Goal: Task Accomplishment & Management: Manage account settings

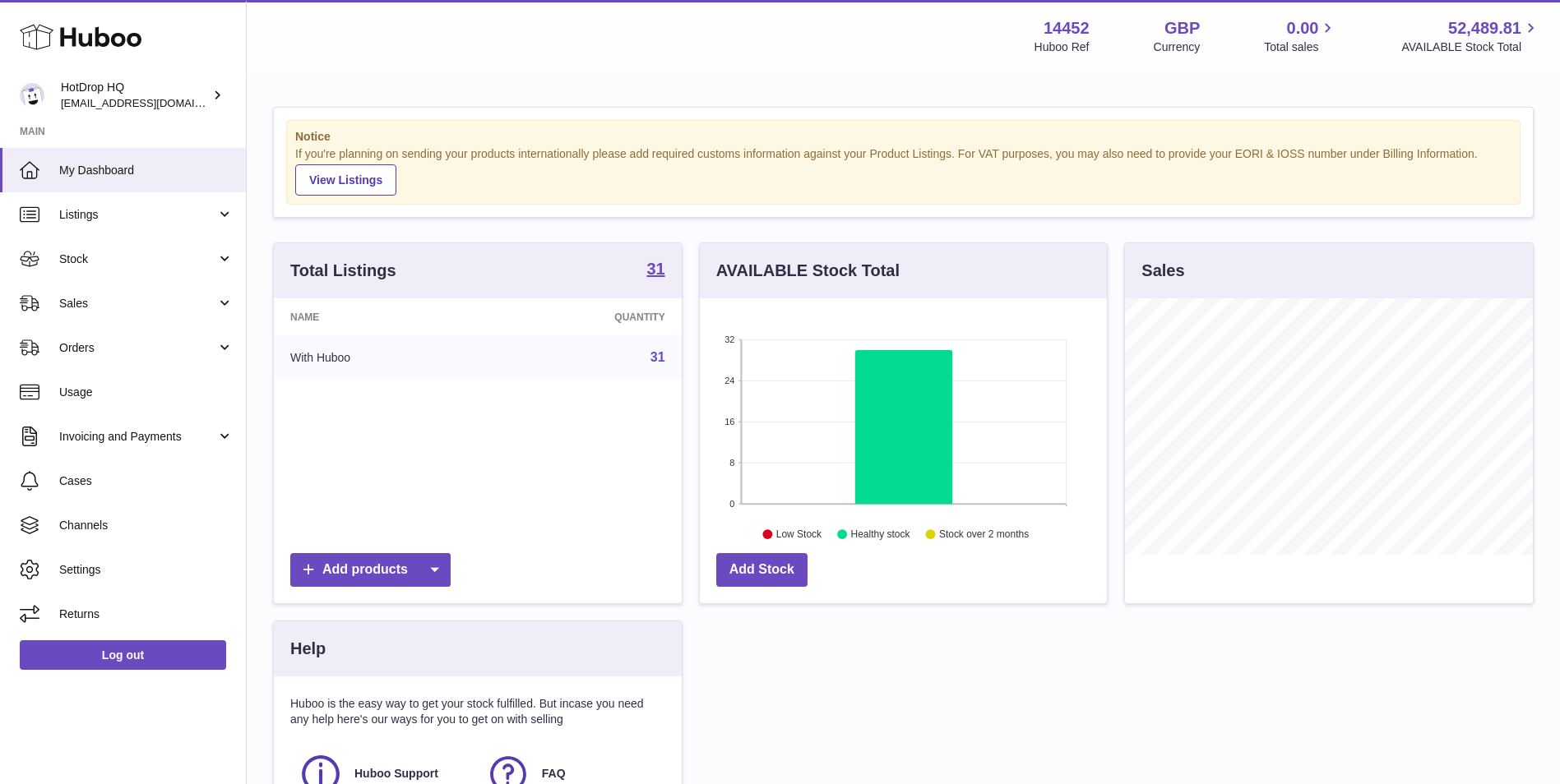
scroll to position [257, 407]
click at [112, 208] on span "Listings" at bounding box center [138, 215] width 157 height 16
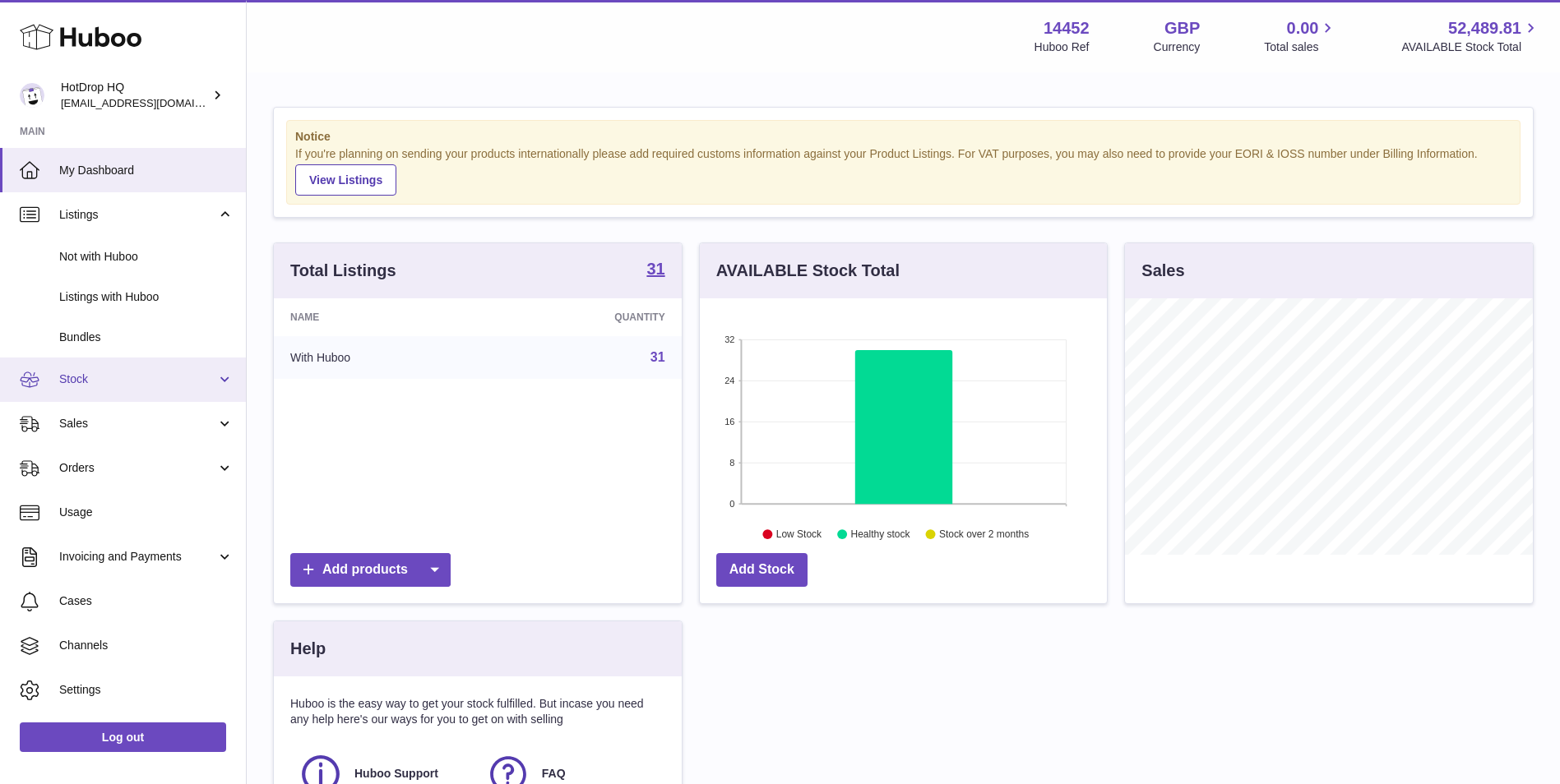
click at [127, 392] on link "Stock" at bounding box center [123, 379] width 246 height 44
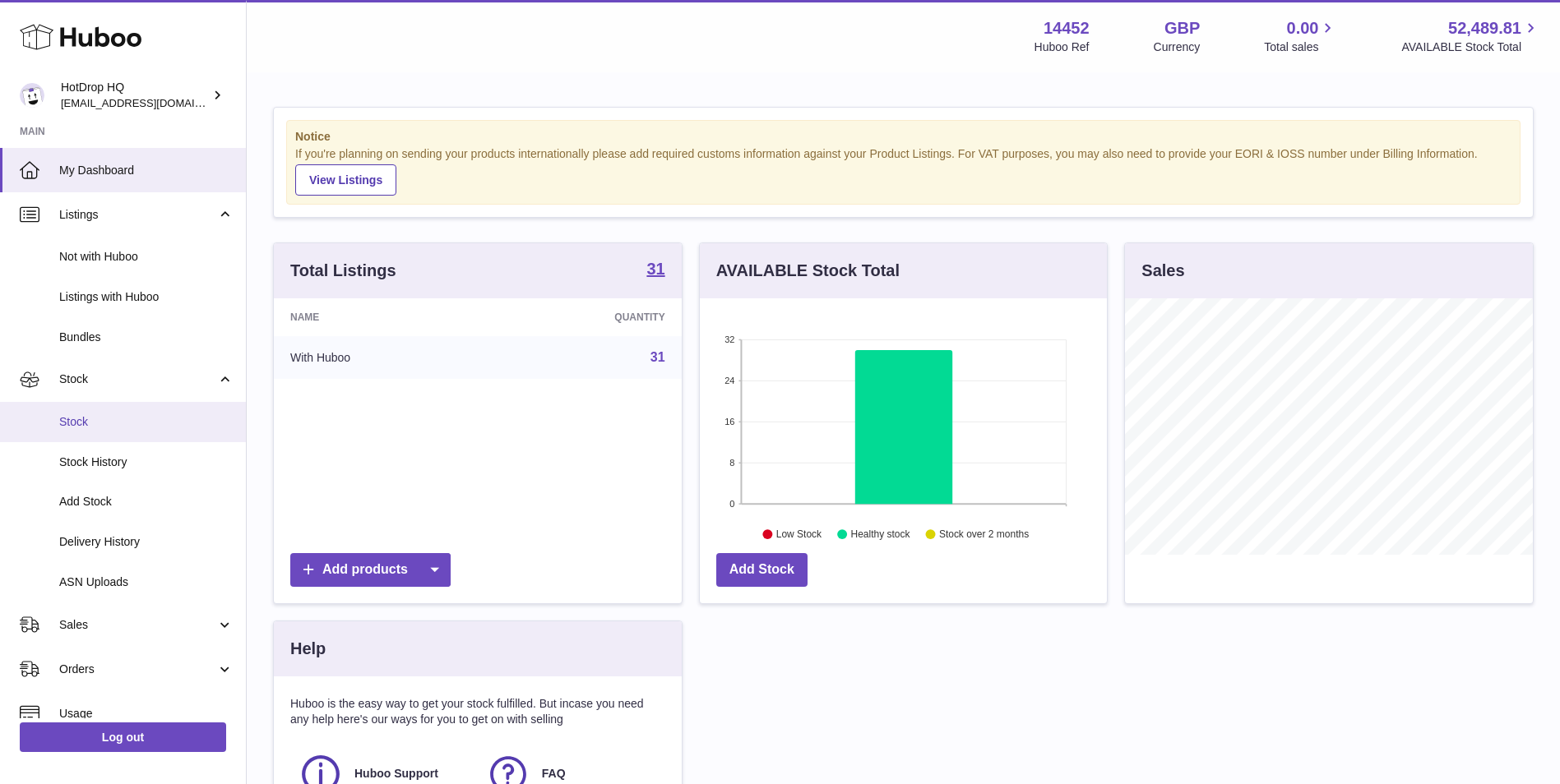
click at [124, 418] on span "Stock" at bounding box center [146, 422] width 175 height 16
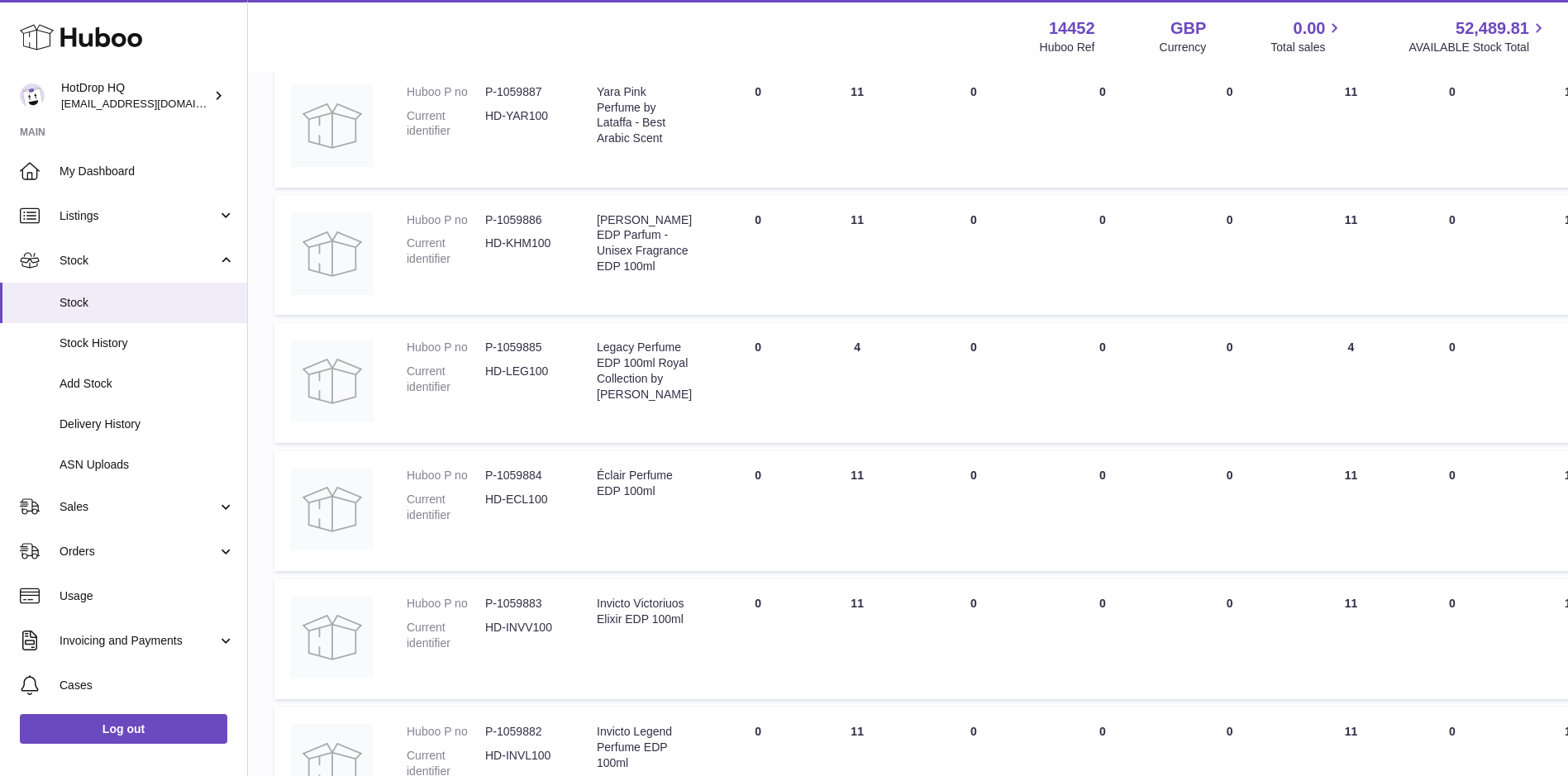
scroll to position [965, 0]
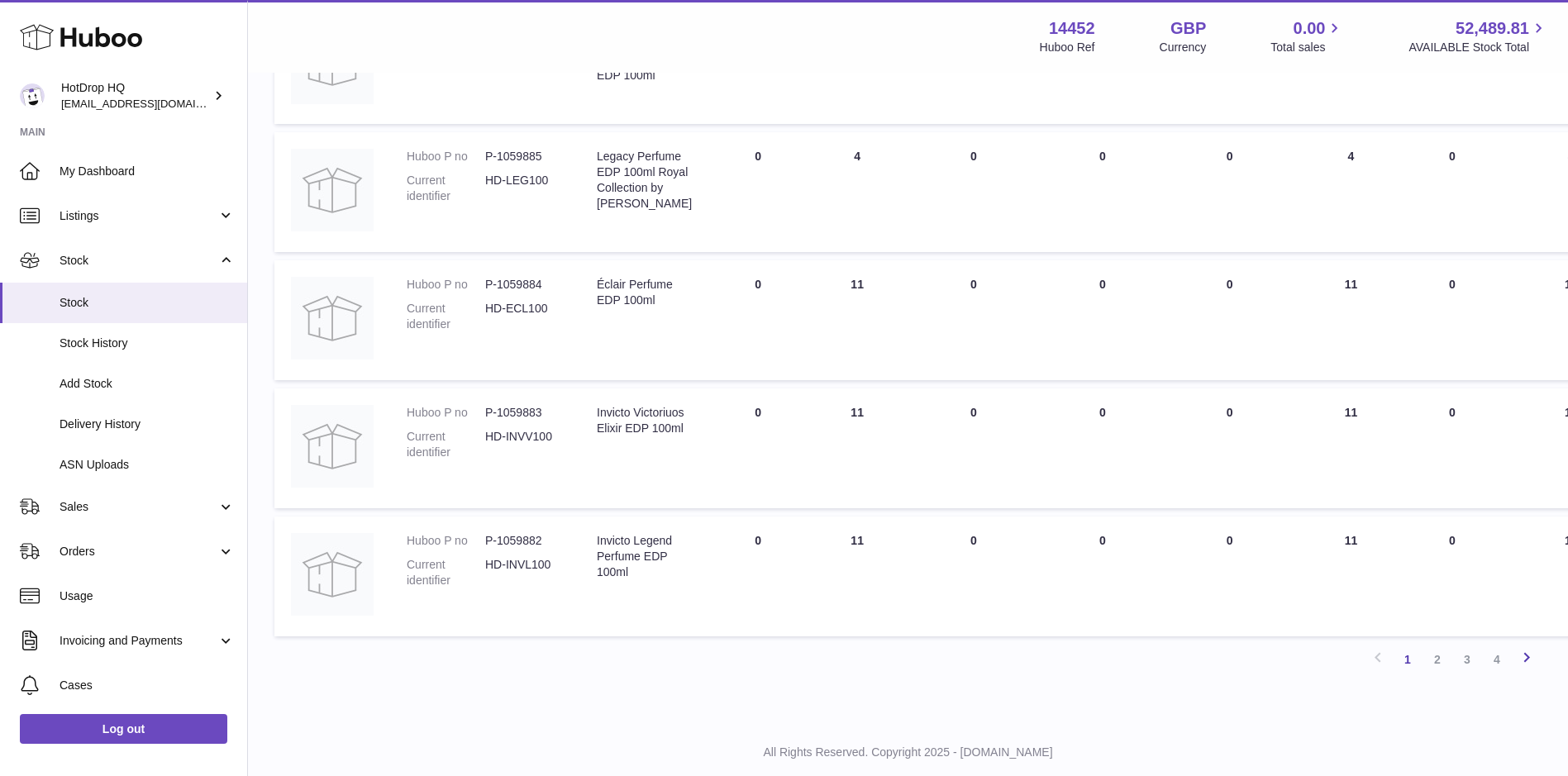
click at [1527, 667] on icon at bounding box center [1526, 657] width 20 height 20
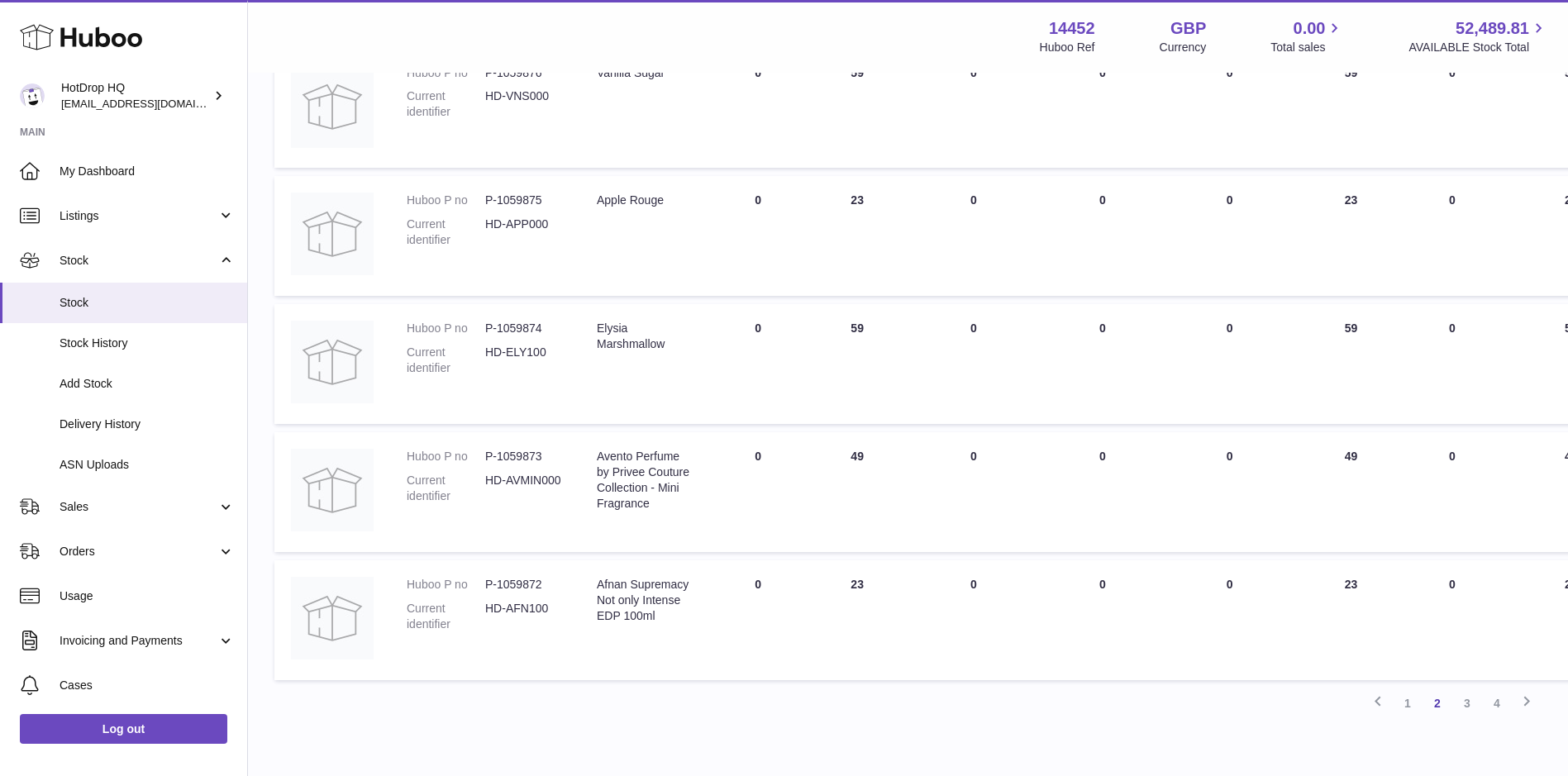
scroll to position [1006, 0]
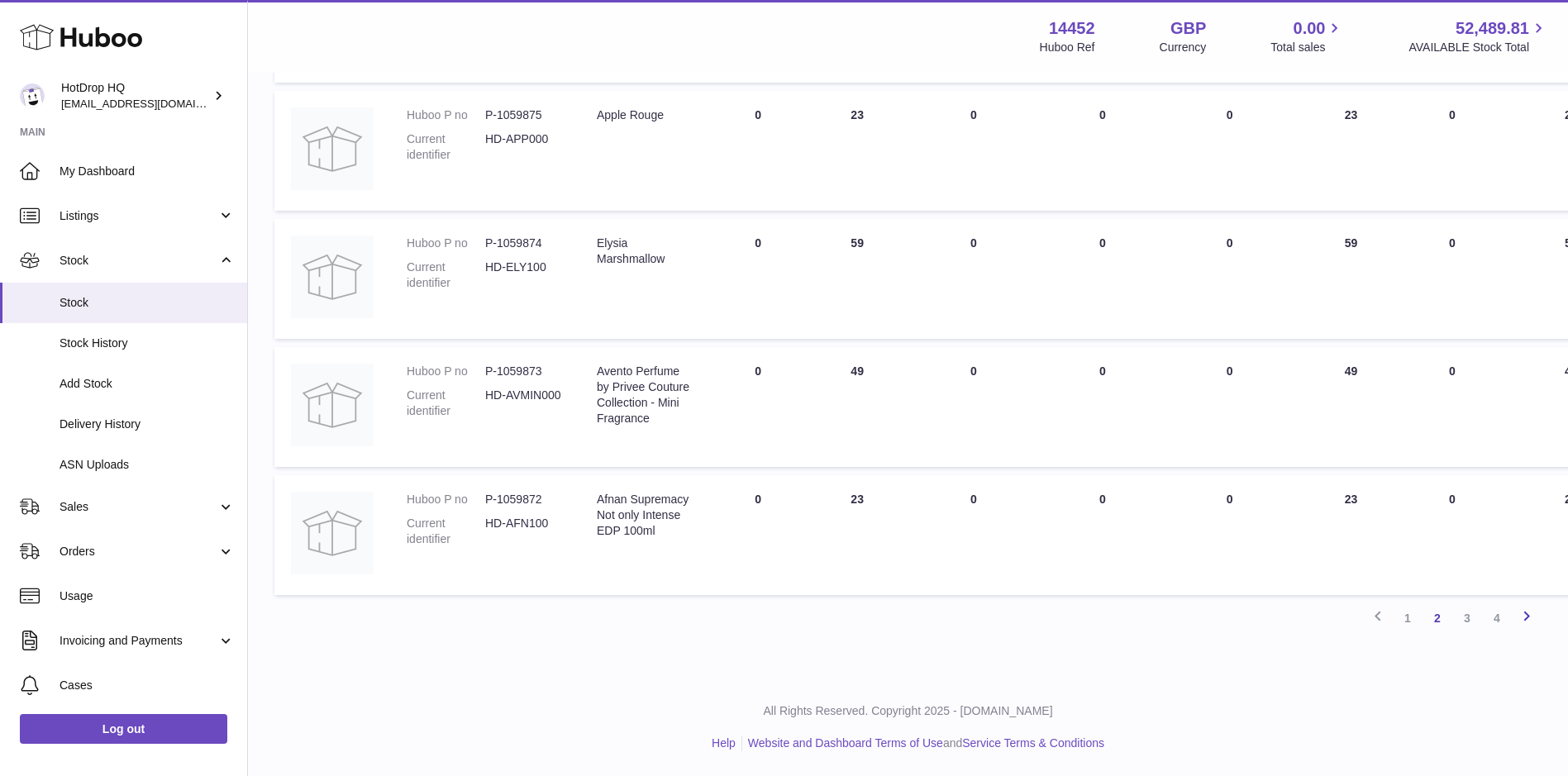
click at [1525, 611] on icon at bounding box center [1526, 615] width 20 height 20
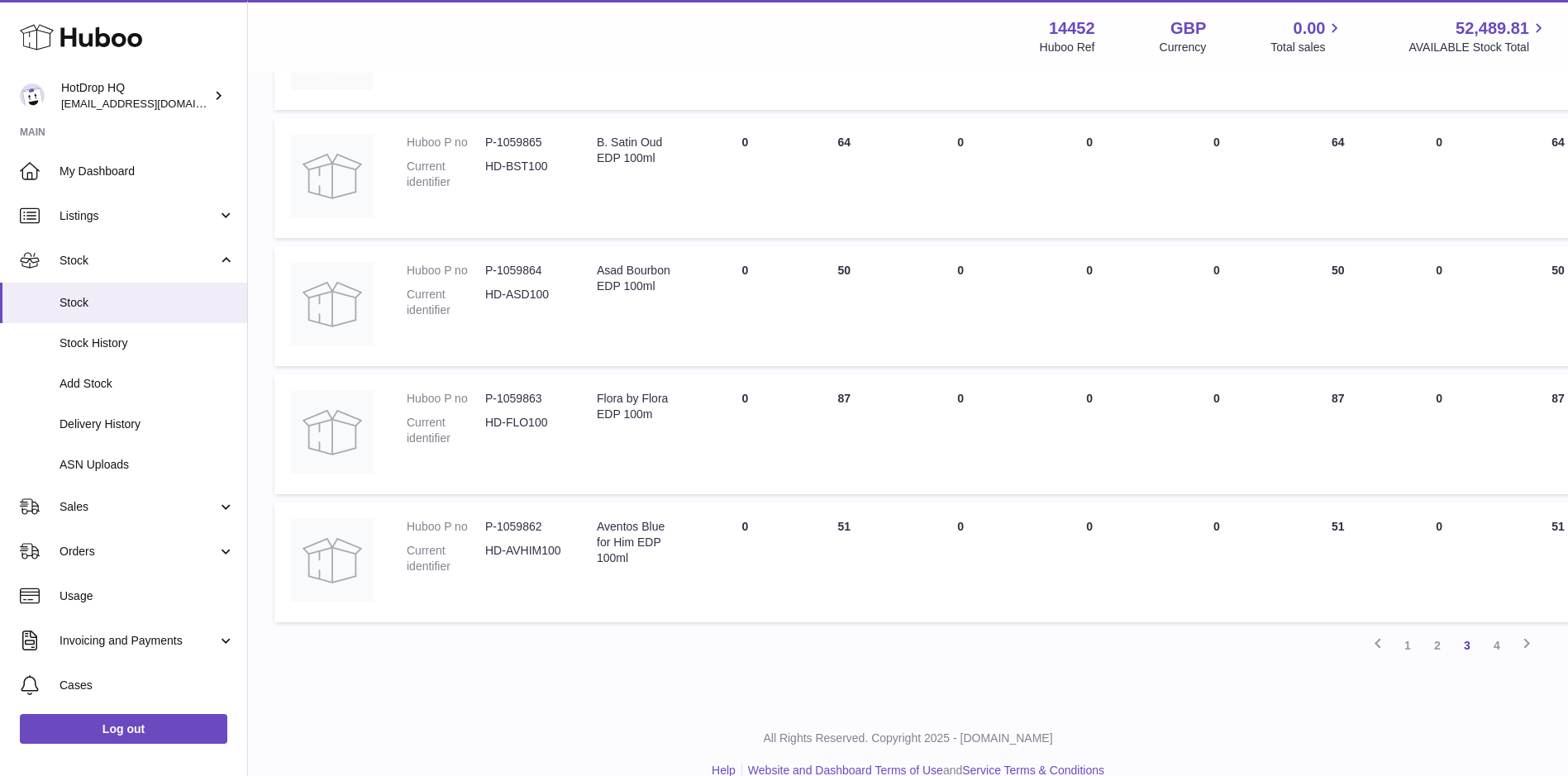
scroll to position [1006, 0]
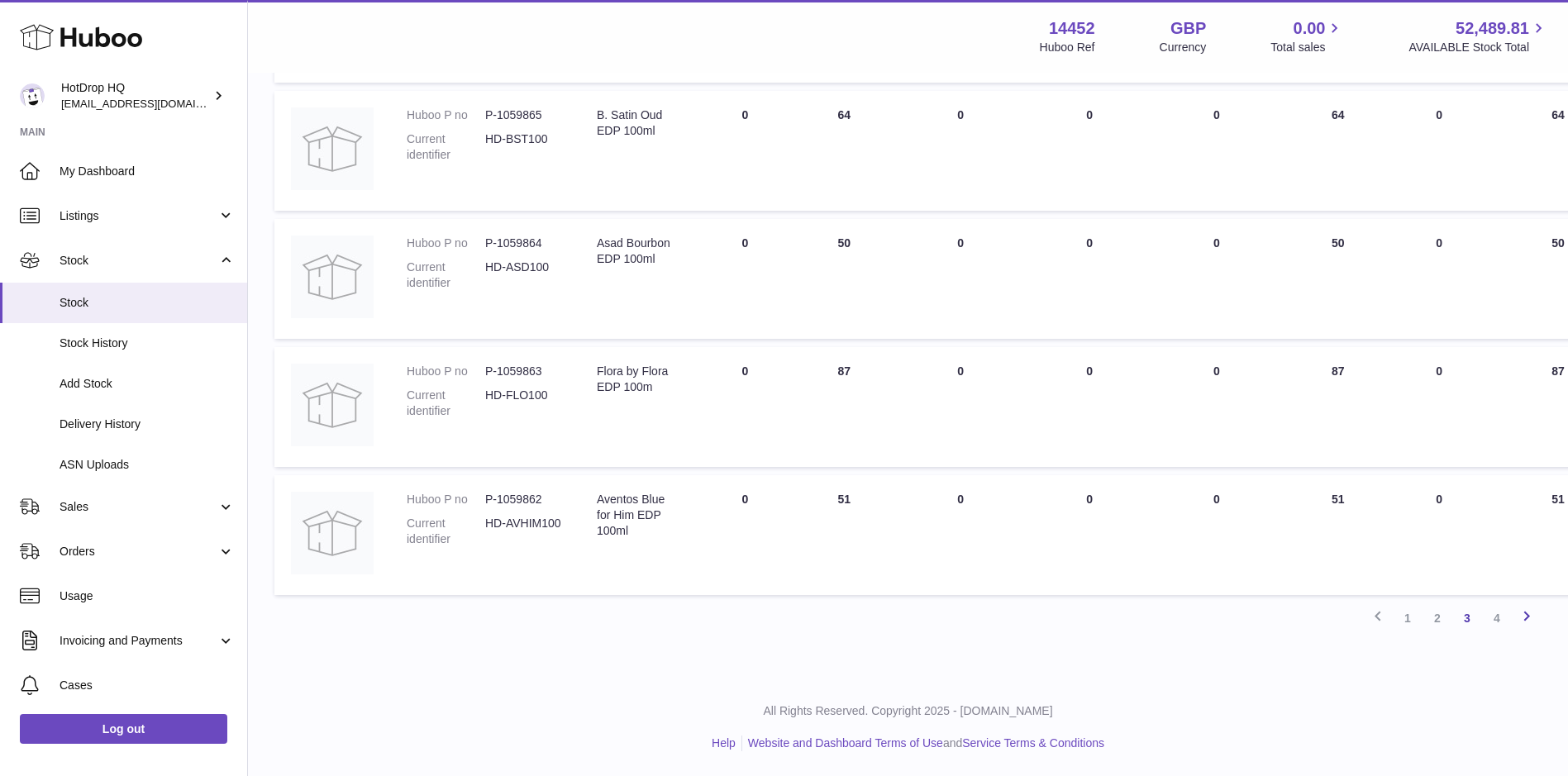
click at [1517, 613] on icon at bounding box center [1526, 615] width 20 height 20
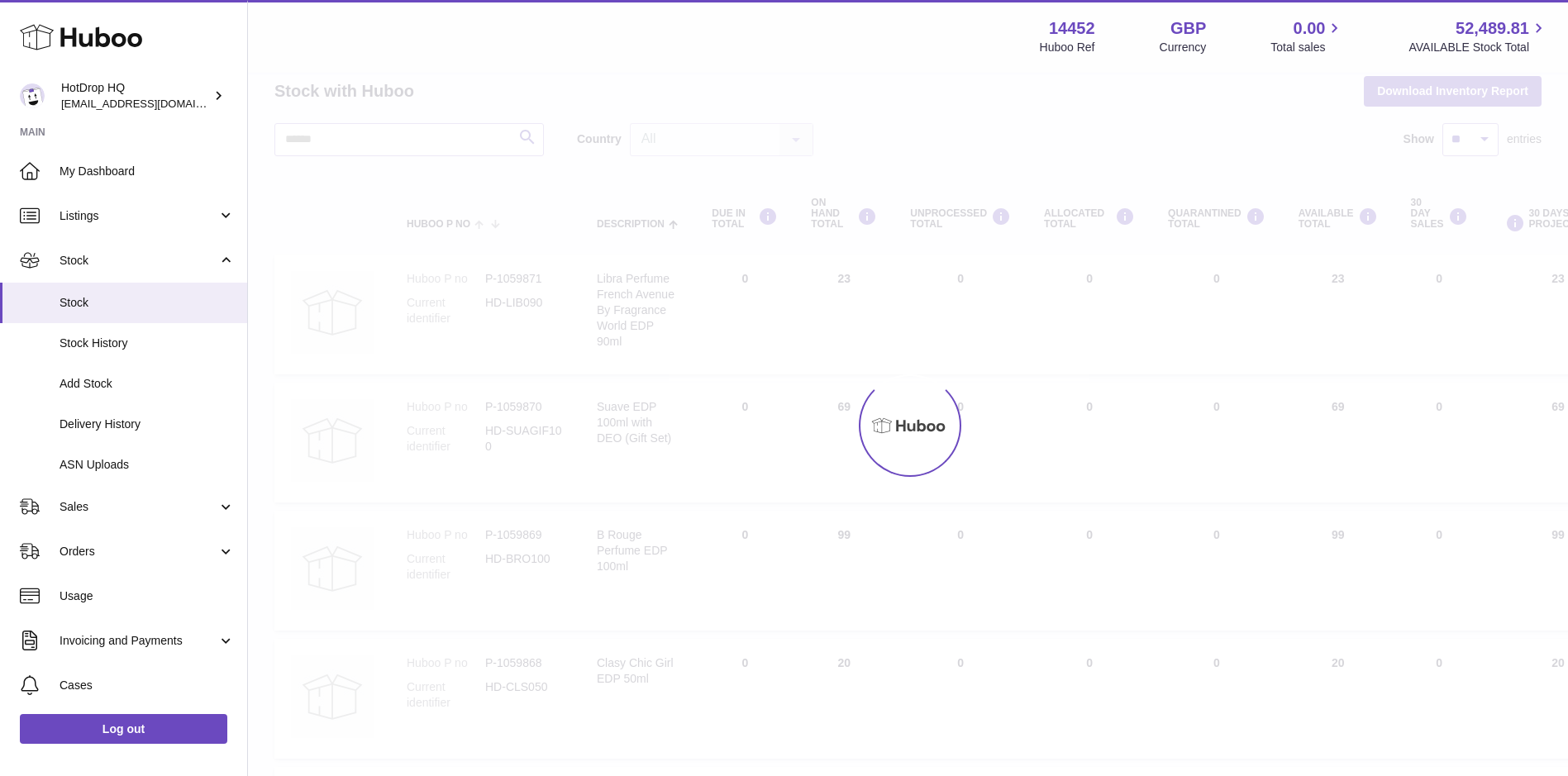
scroll to position [12, 0]
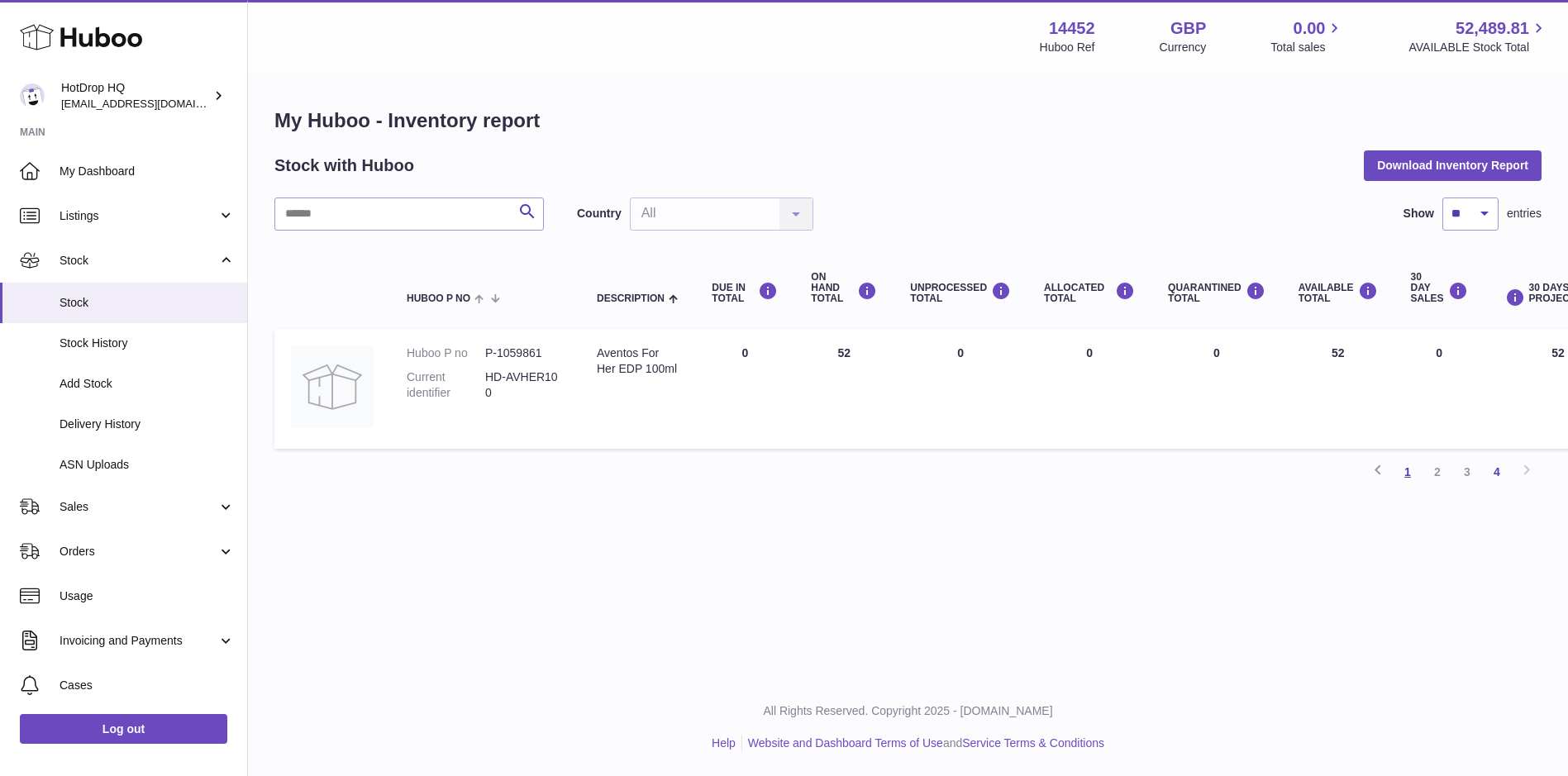
click at [1403, 464] on link "1" at bounding box center [1408, 472] width 30 height 30
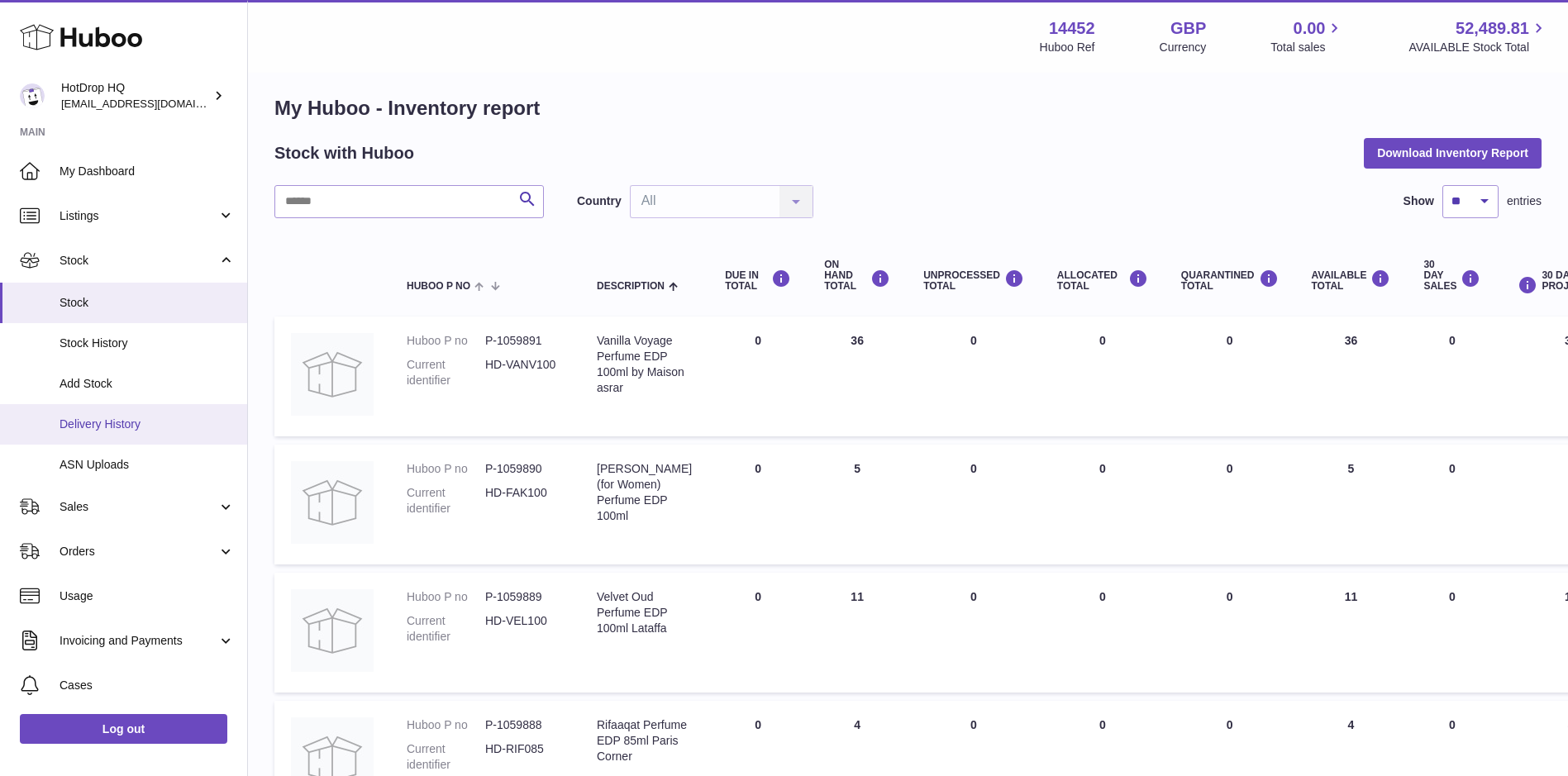
click at [174, 422] on span "Delivery History" at bounding box center [147, 425] width 176 height 16
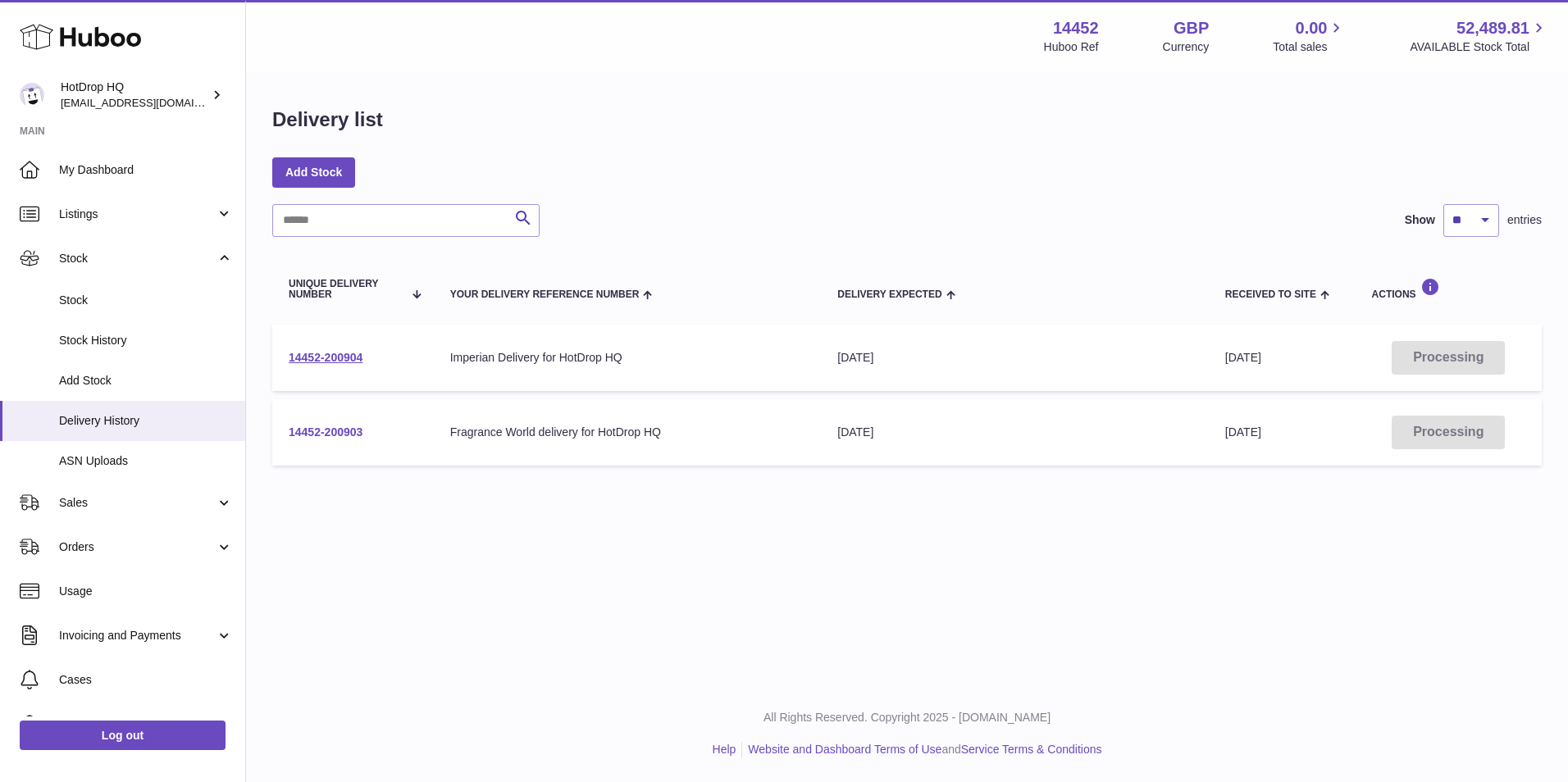
click at [331, 429] on link "14452-200903" at bounding box center [326, 432] width 74 height 13
click at [346, 349] on td "14452-200904" at bounding box center [353, 357] width 162 height 66
click at [347, 355] on link "14452-200904" at bounding box center [326, 357] width 74 height 13
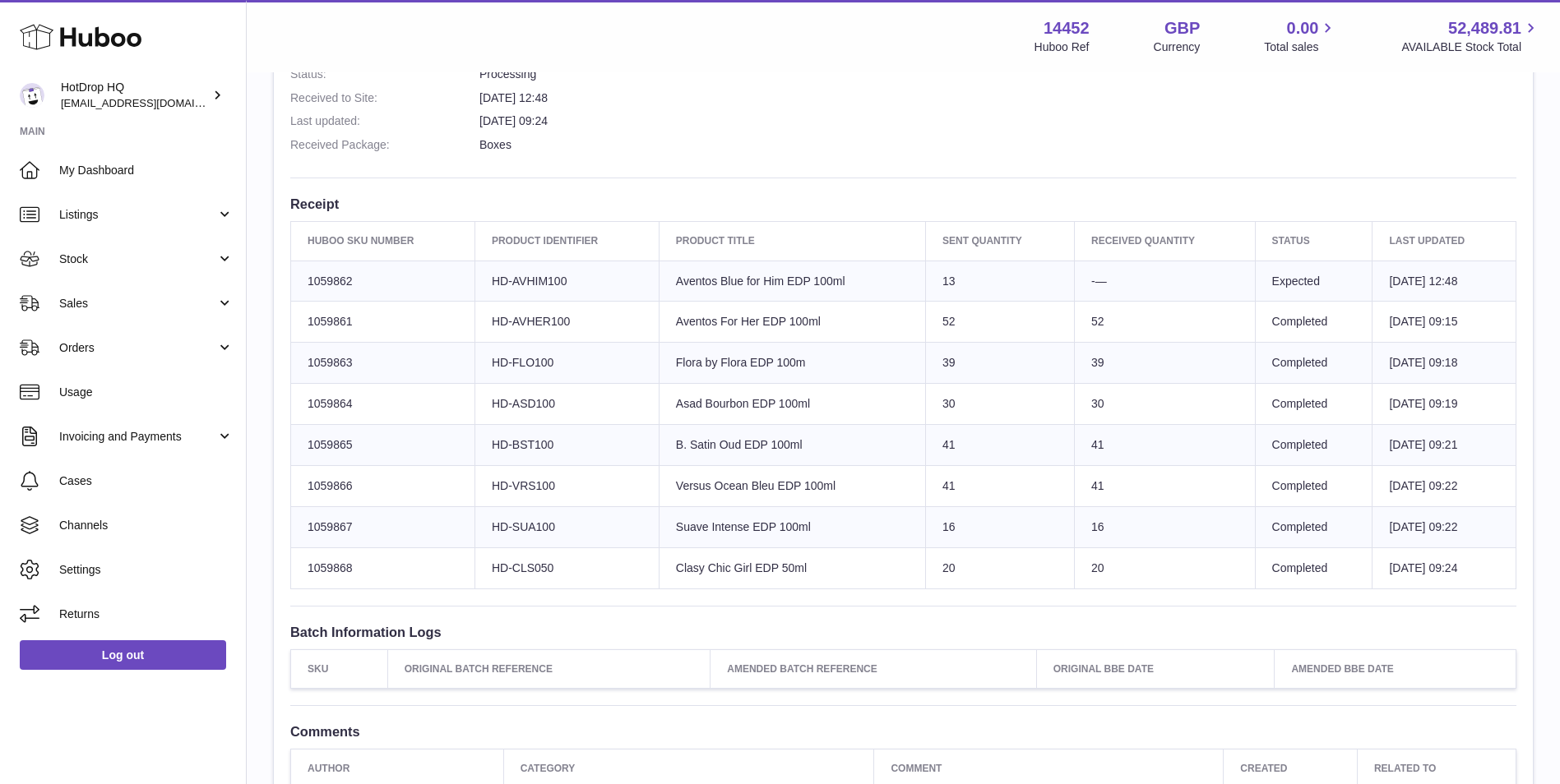
scroll to position [341, 0]
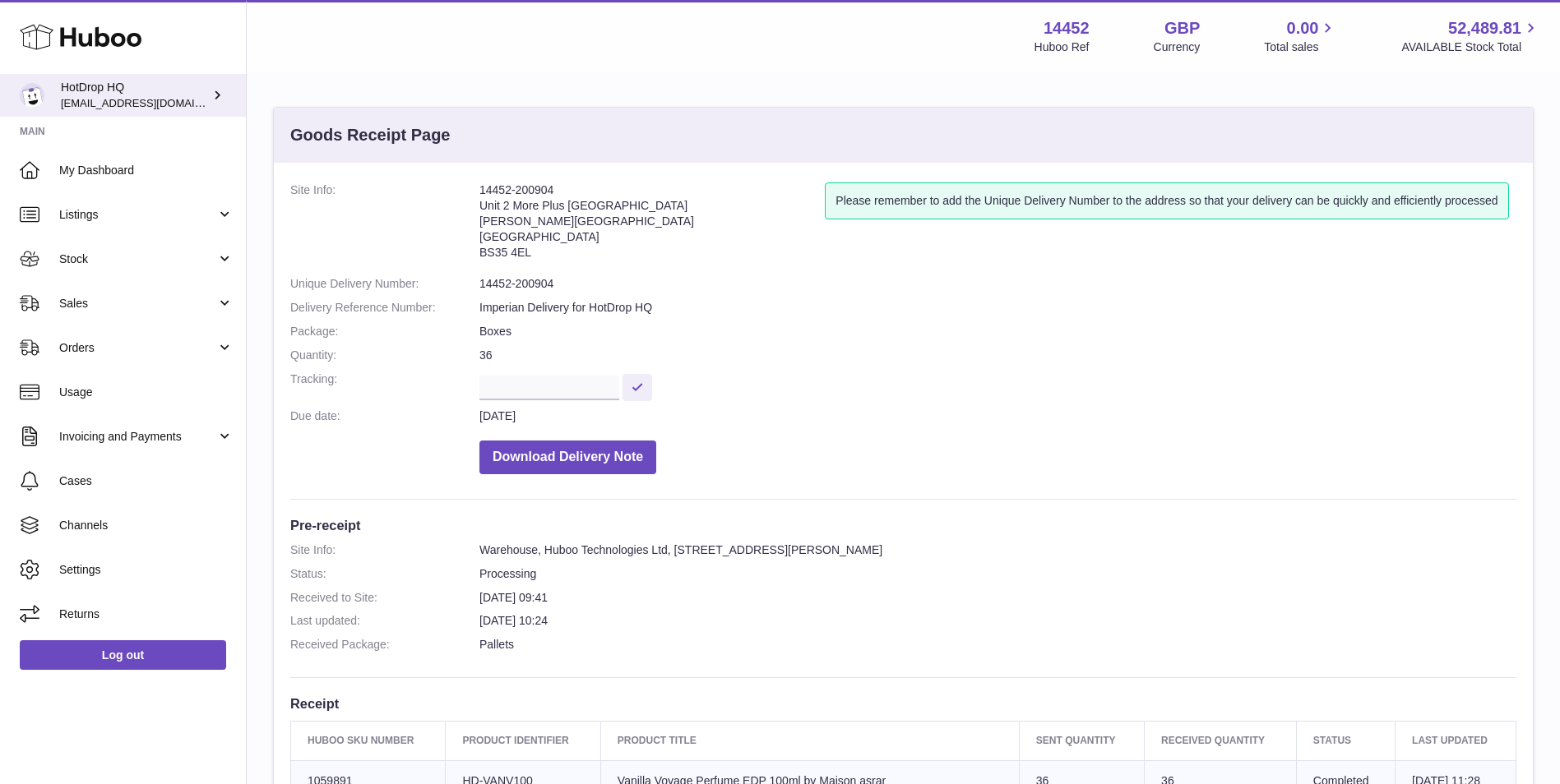
click at [146, 89] on div "HotDrop HQ internalAdmin-14452@internal.huboo.com" at bounding box center [135, 94] width 148 height 31
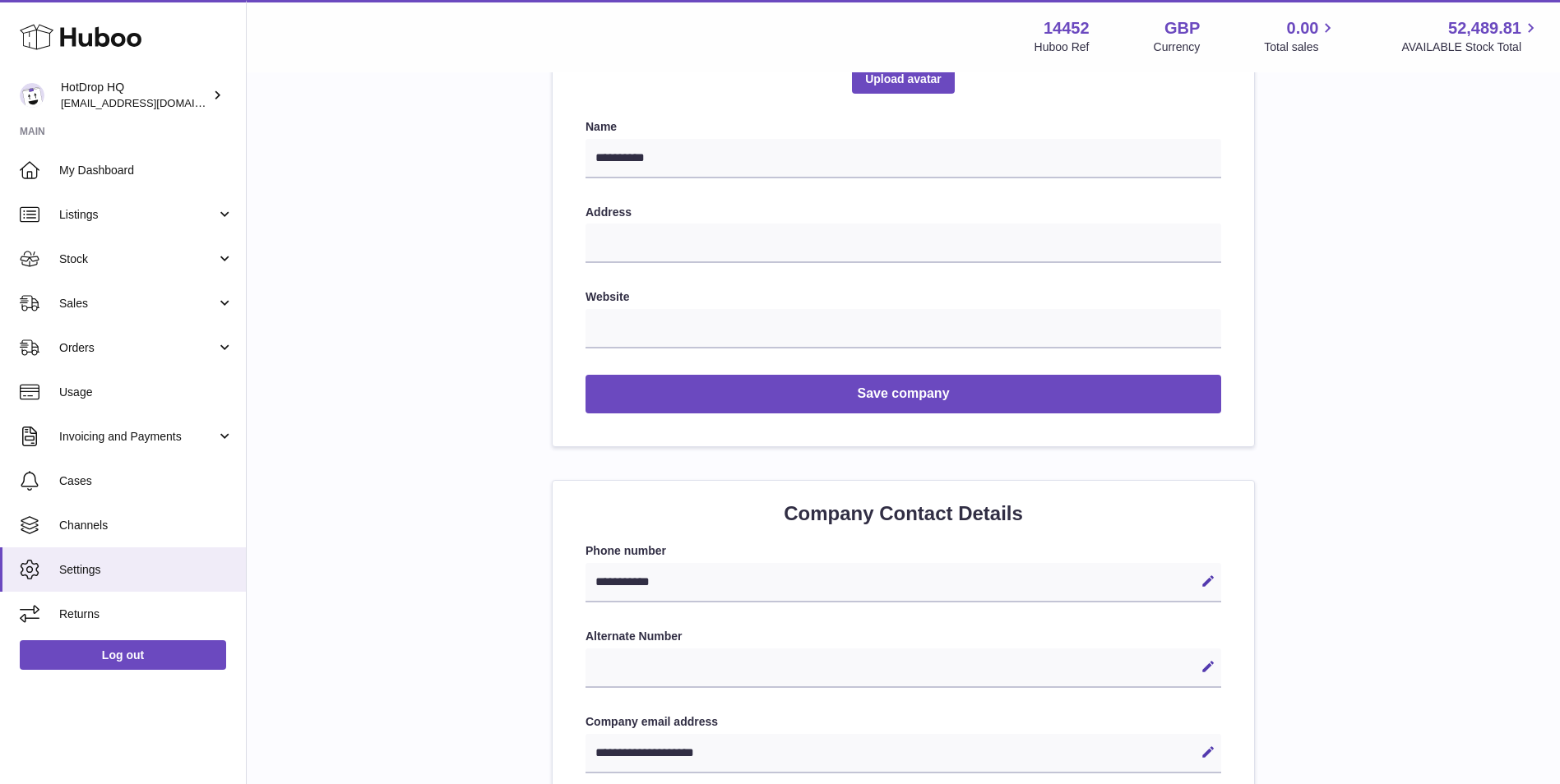
scroll to position [822, 0]
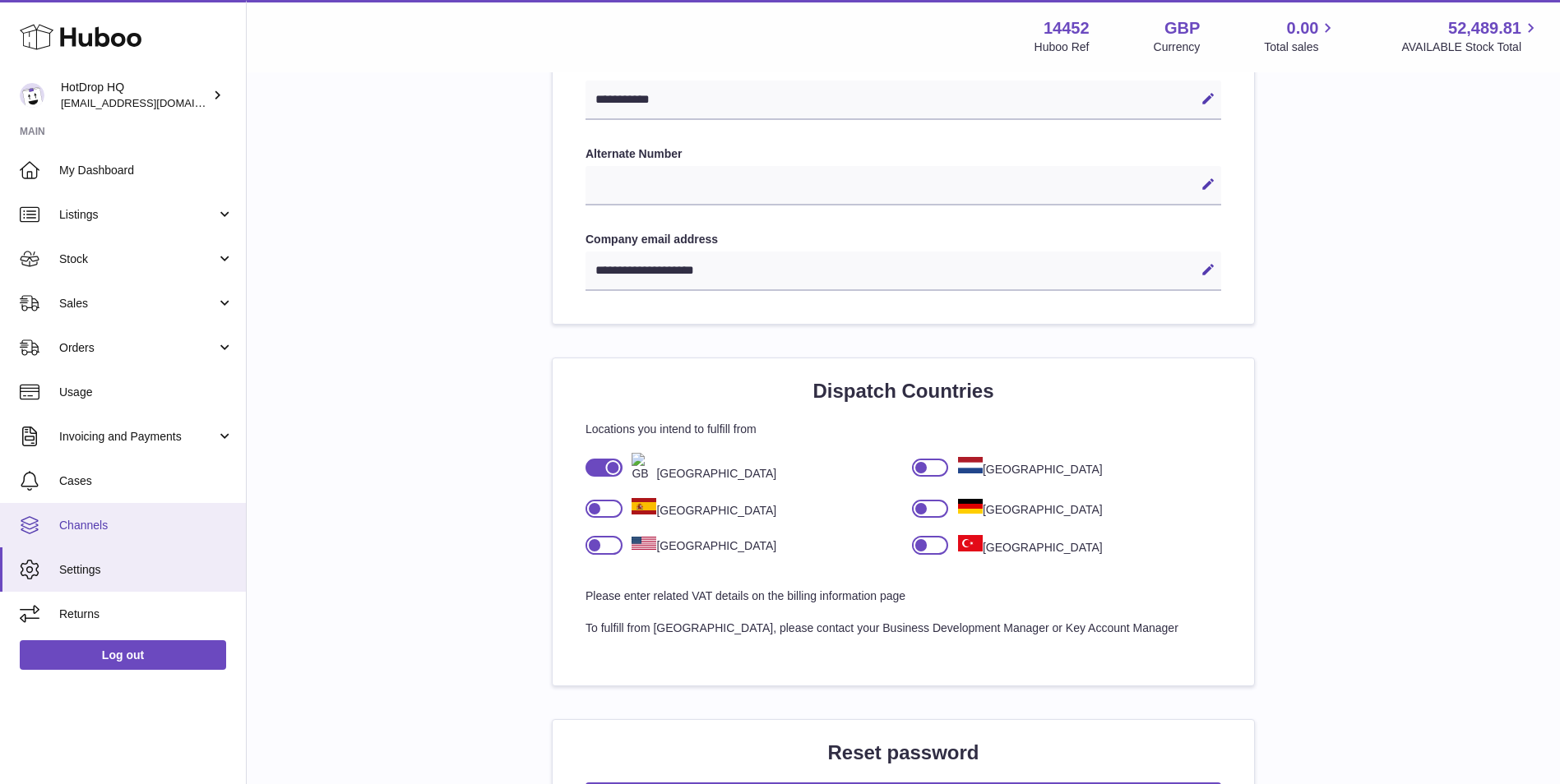
click at [217, 518] on span "Channels" at bounding box center [146, 526] width 175 height 16
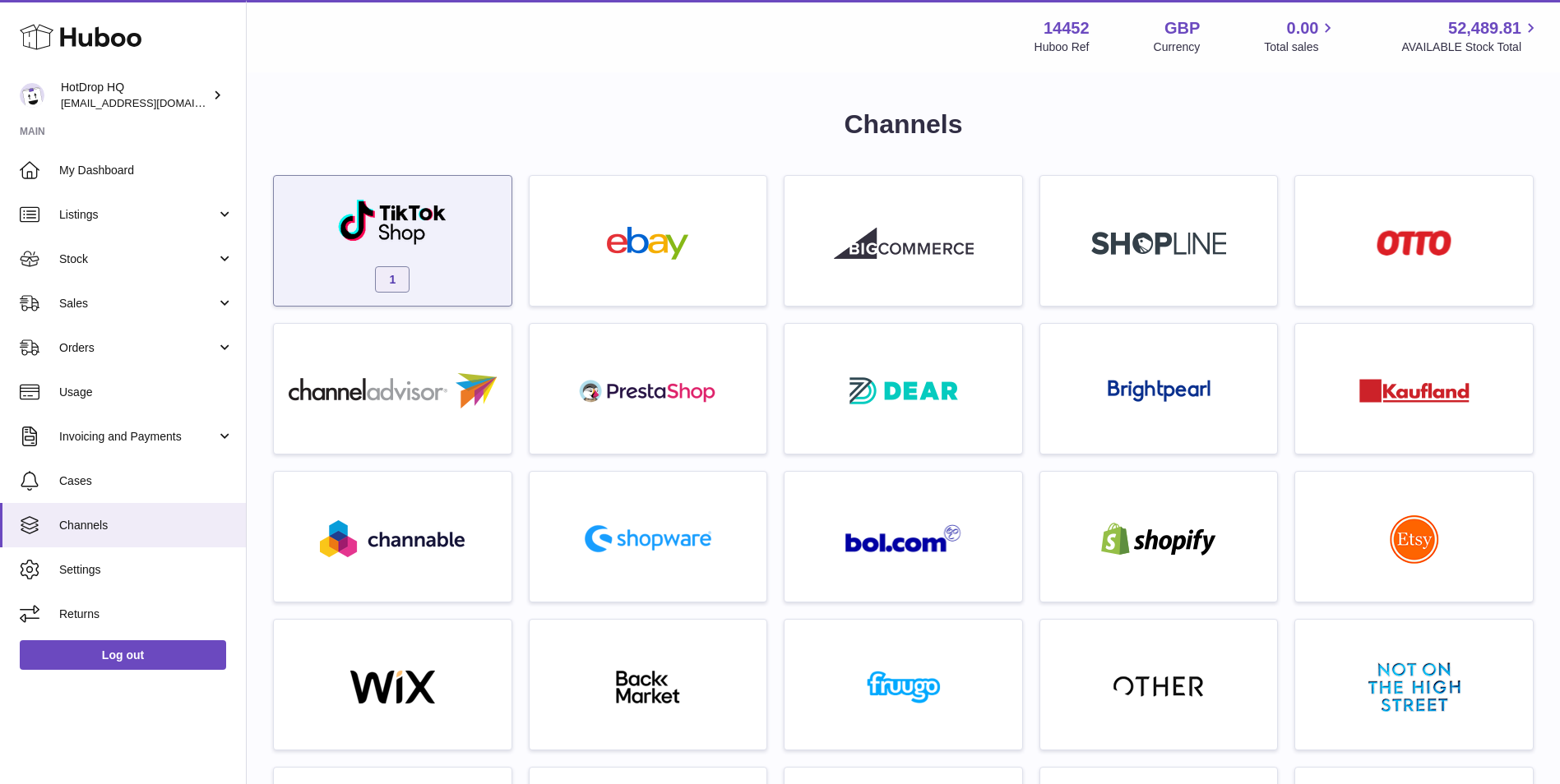
click at [453, 265] on div "1" at bounding box center [393, 244] width 221 height 105
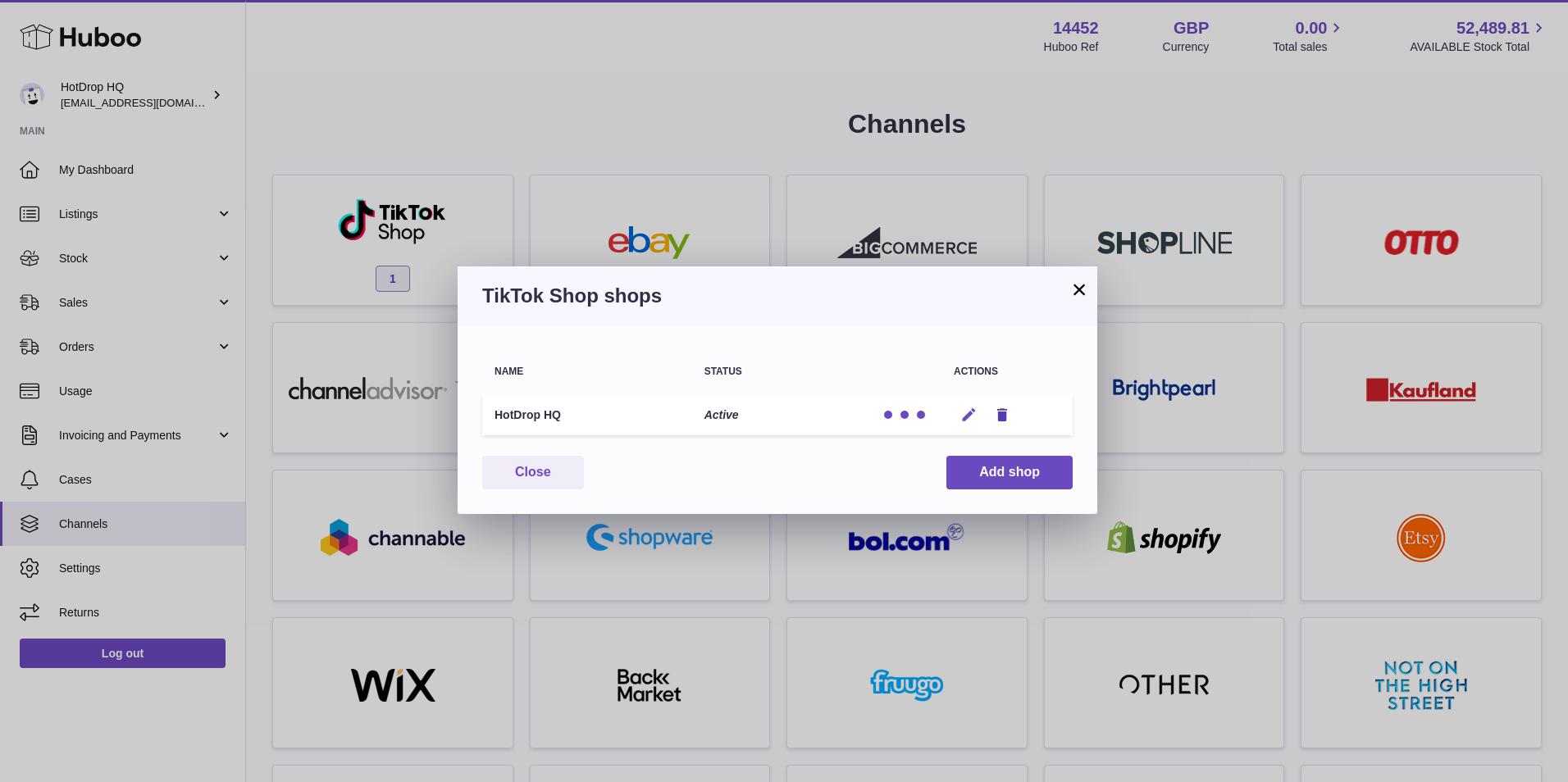
click at [971, 416] on icon "button" at bounding box center [969, 415] width 18 height 18
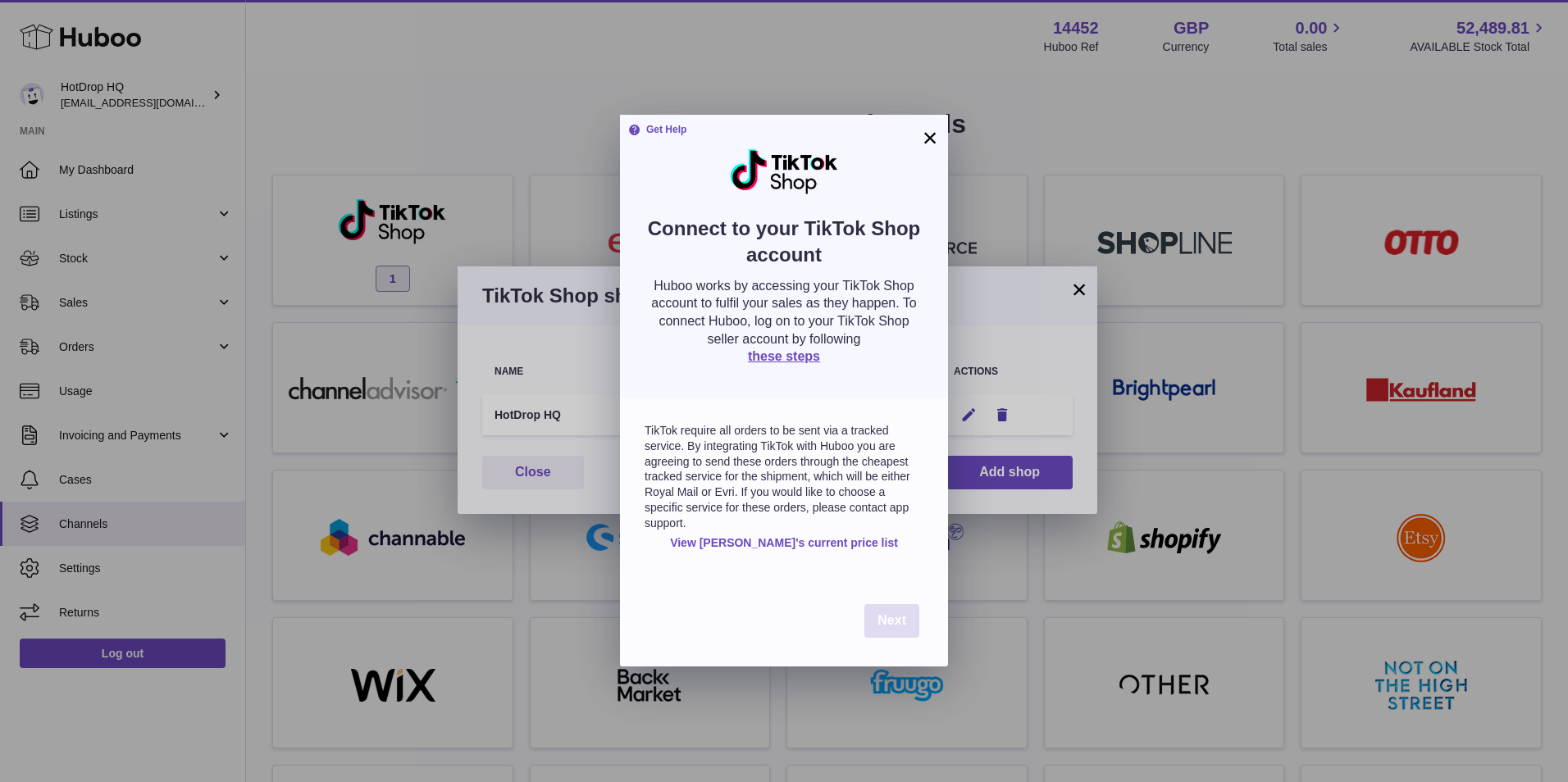
click at [887, 633] on button "Next" at bounding box center [891, 621] width 55 height 33
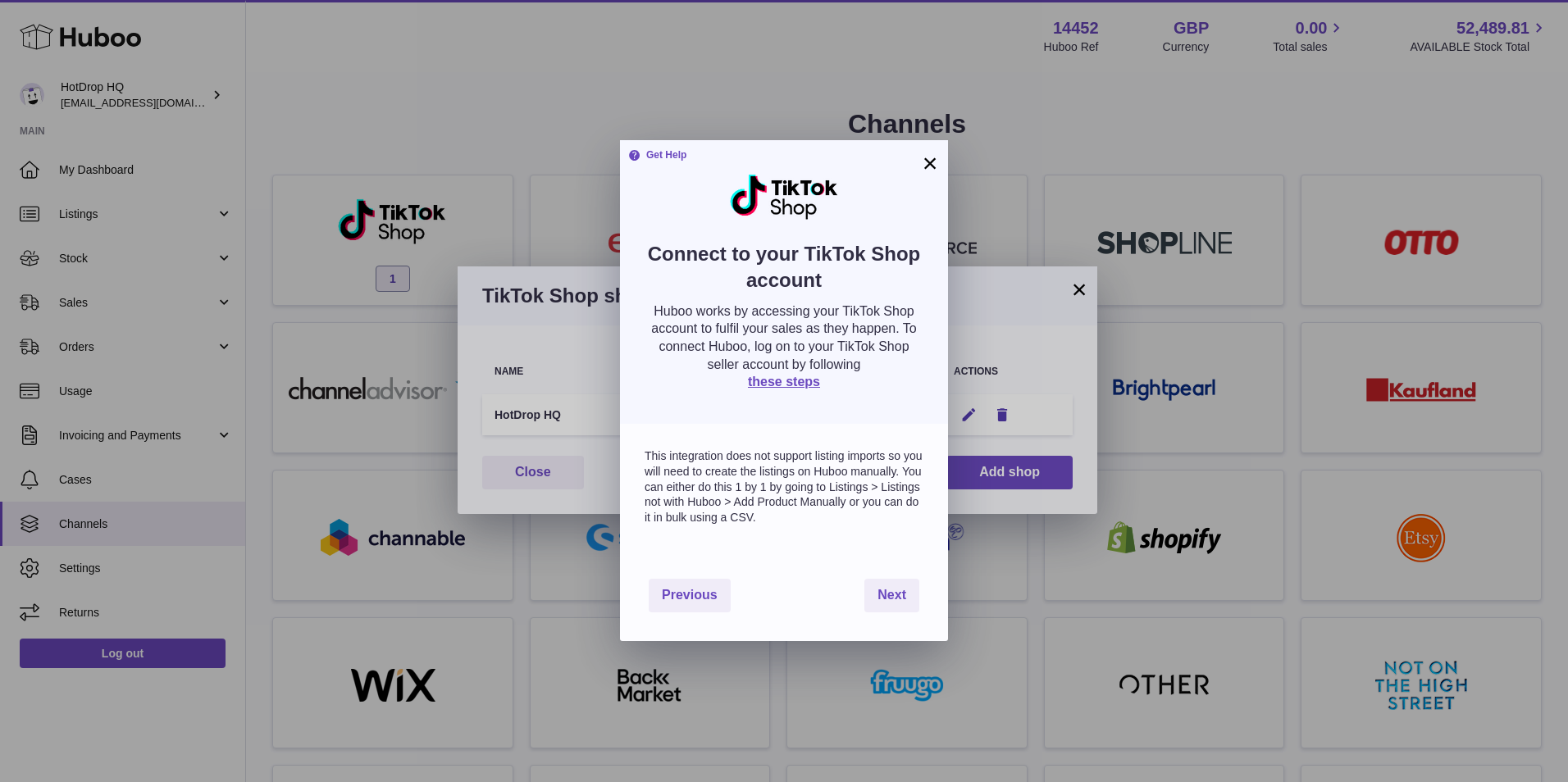
click at [933, 163] on button "×" at bounding box center [930, 163] width 19 height 19
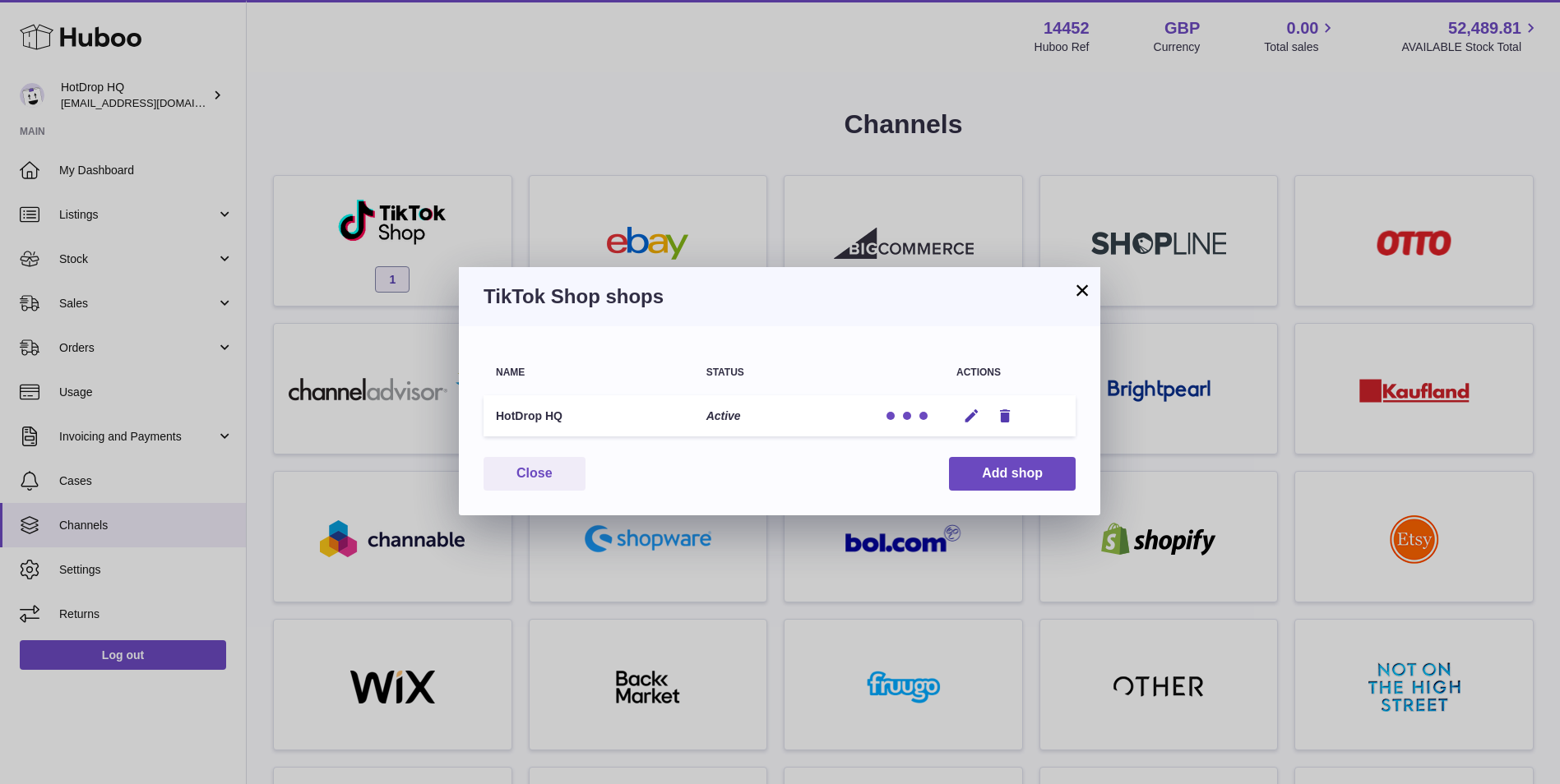
click at [731, 416] on p "Active" at bounding box center [724, 416] width 34 height 16
click at [916, 407] on div at bounding box center [907, 415] width 49 height 17
click at [916, 411] on div at bounding box center [907, 415] width 49 height 17
click at [1081, 290] on button "×" at bounding box center [1082, 290] width 19 height 19
